Goal: Task Accomplishment & Management: Manage account settings

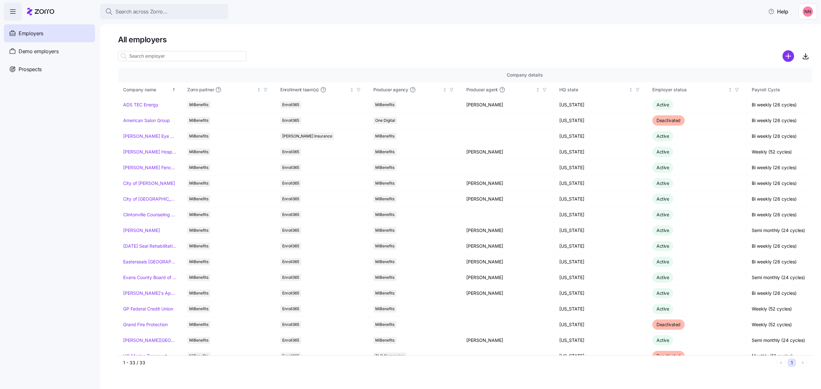
click at [44, 49] on span "Demo employers" at bounding box center [39, 51] width 40 height 8
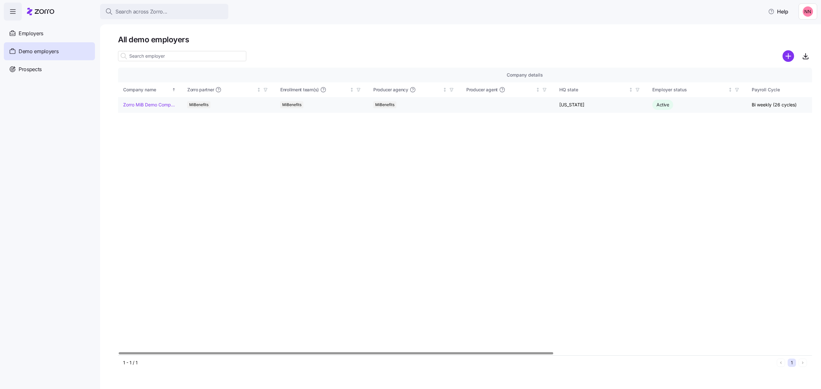
click at [148, 103] on link "Zorro MiB Demo Company" at bounding box center [150, 105] width 54 height 6
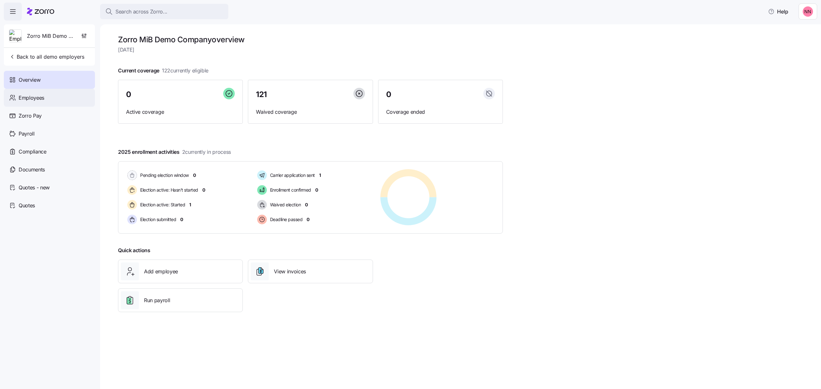
click at [28, 96] on span "Employees" at bounding box center [32, 98] width 26 height 8
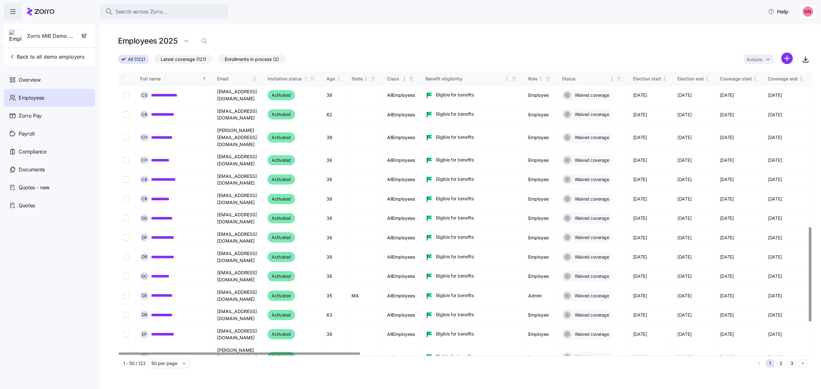
scroll to position [557, 0]
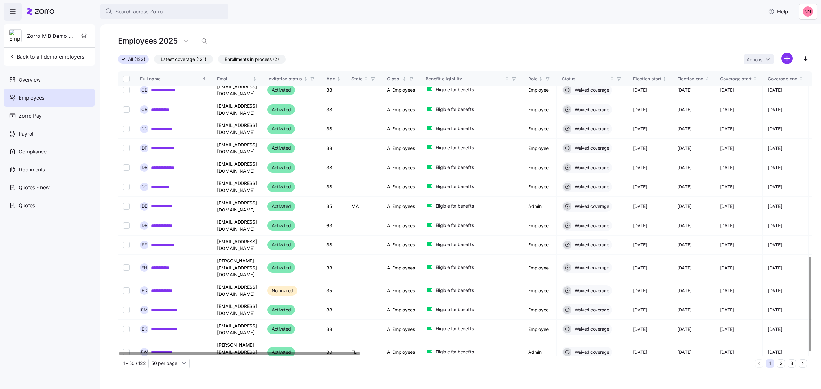
click at [780, 363] on button "2" at bounding box center [781, 363] width 8 height 8
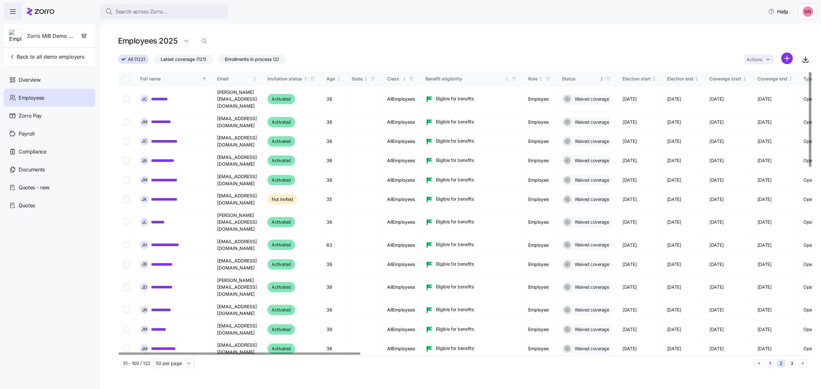
click at [611, 80] on icon "button" at bounding box center [608, 79] width 4 height 4
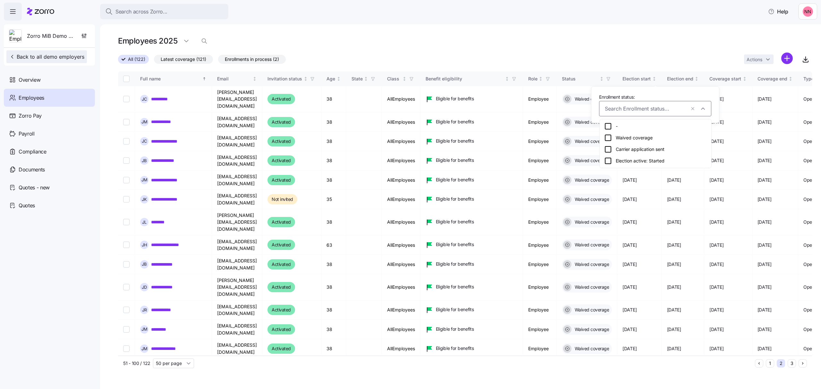
click at [14, 54] on icon "button" at bounding box center [12, 57] width 6 height 6
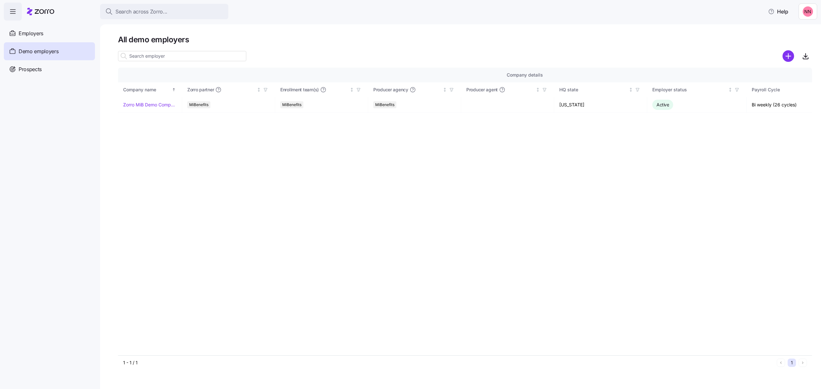
click at [42, 43] on div "Demo employers" at bounding box center [49, 51] width 91 height 18
click at [40, 32] on span "Employers" at bounding box center [31, 33] width 25 height 8
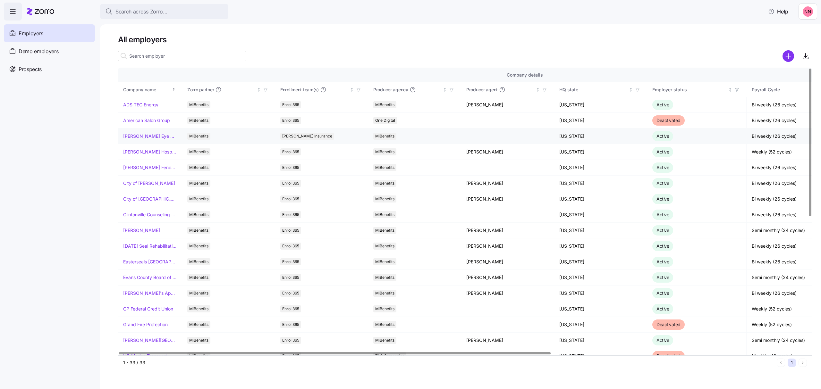
click at [149, 136] on link "[PERSON_NAME] Eye Associates" at bounding box center [150, 136] width 54 height 6
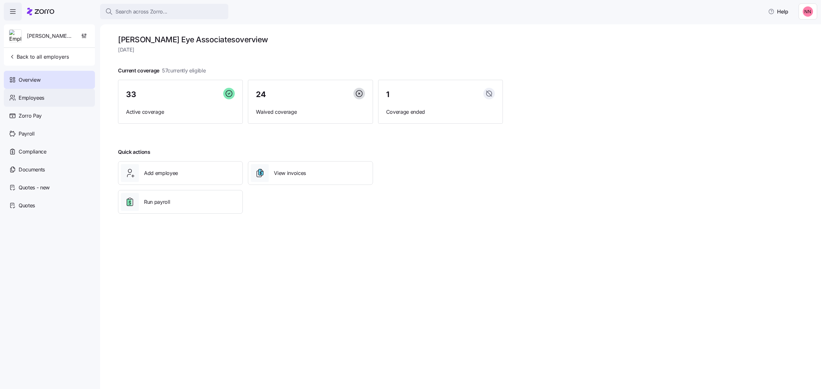
click at [42, 97] on span "Employees" at bounding box center [32, 98] width 26 height 8
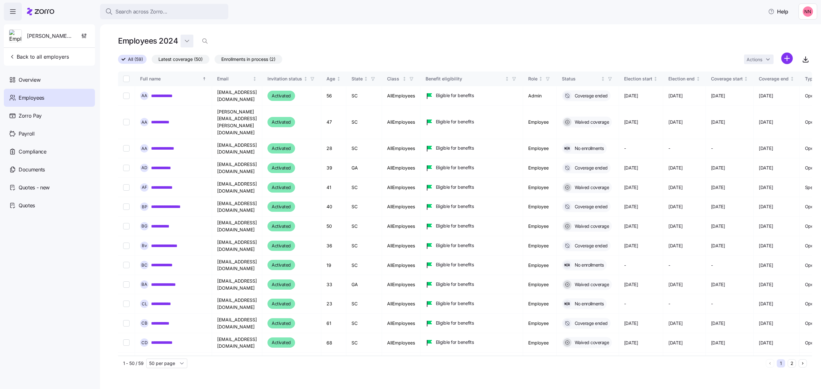
click at [185, 39] on html "**********" at bounding box center [410, 192] width 821 height 385
click at [197, 51] on div "2025 2024" at bounding box center [196, 62] width 32 height 26
click at [197, 56] on div "2025" at bounding box center [195, 57] width 27 height 10
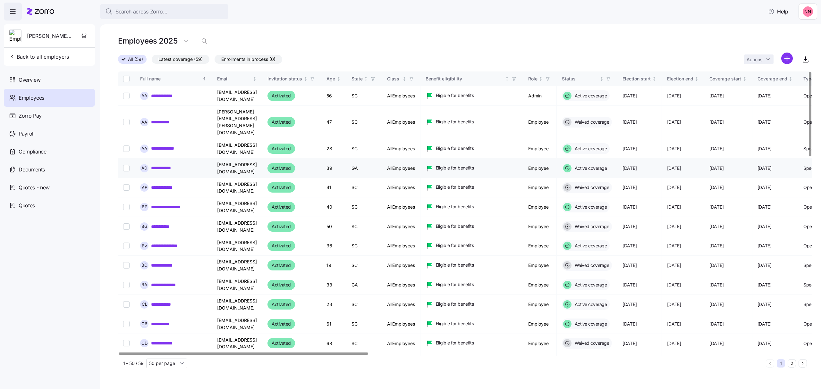
drag, startPoint x: 173, startPoint y: 150, endPoint x: 179, endPoint y: 150, distance: 5.5
click at [173, 165] on link "**********" at bounding box center [166, 168] width 31 height 6
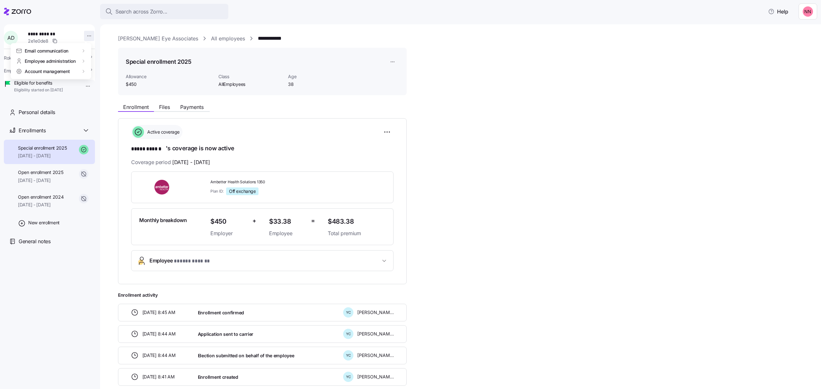
click at [87, 36] on html "**********" at bounding box center [410, 192] width 821 height 385
click at [98, 79] on div "Log in as" at bounding box center [103, 82] width 19 height 7
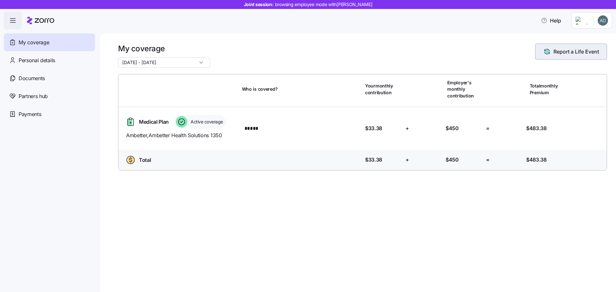
click at [565, 49] on span "Report a Life Event" at bounding box center [576, 52] width 46 height 8
